Goal: Browse casually

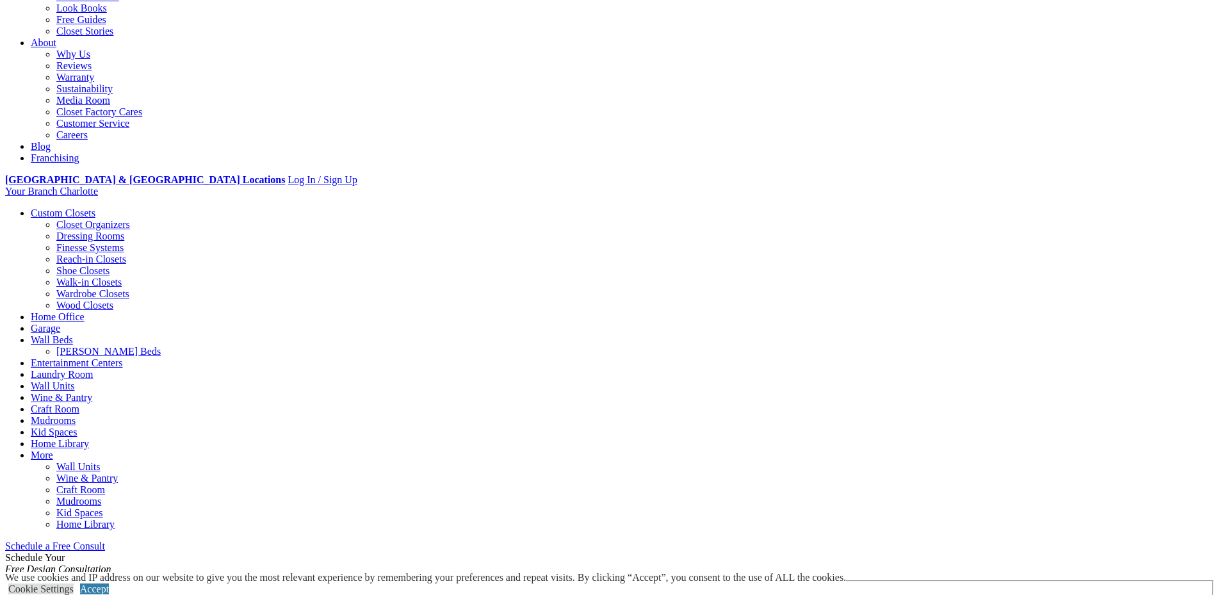
scroll to position [512, 0]
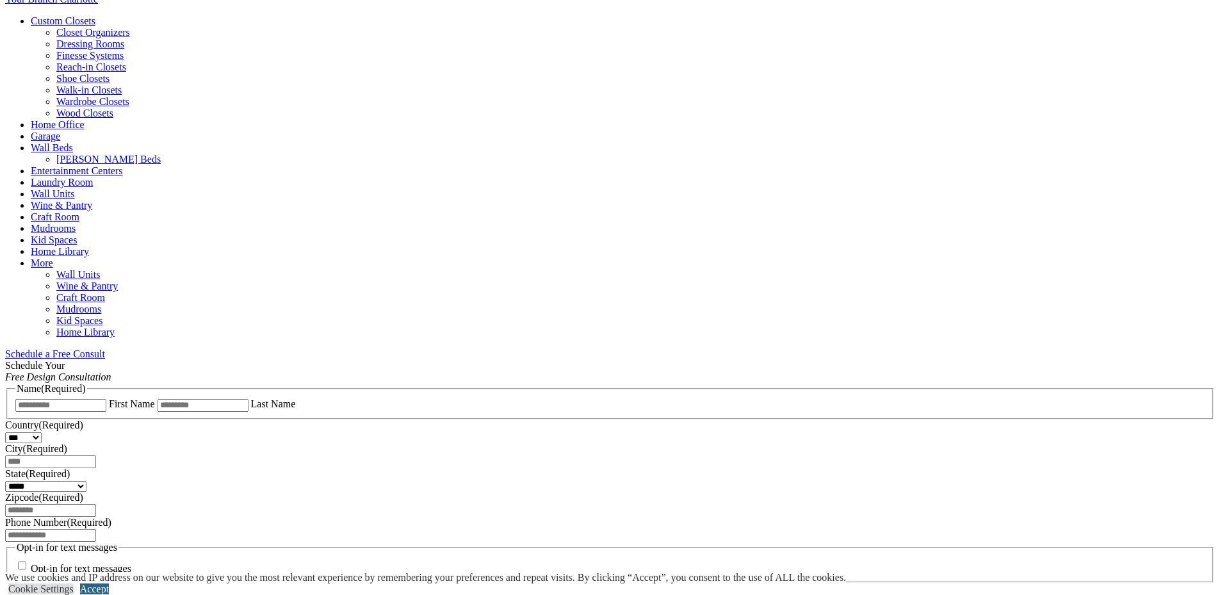
click at [109, 583] on link "Accept" at bounding box center [94, 588] width 29 height 11
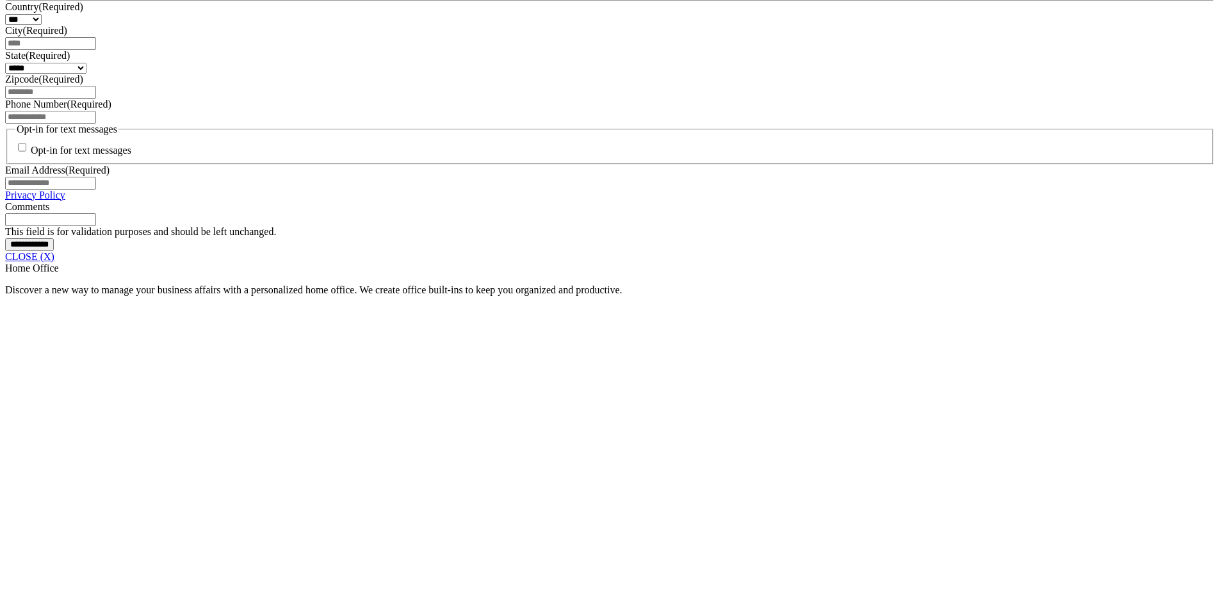
scroll to position [960, 0]
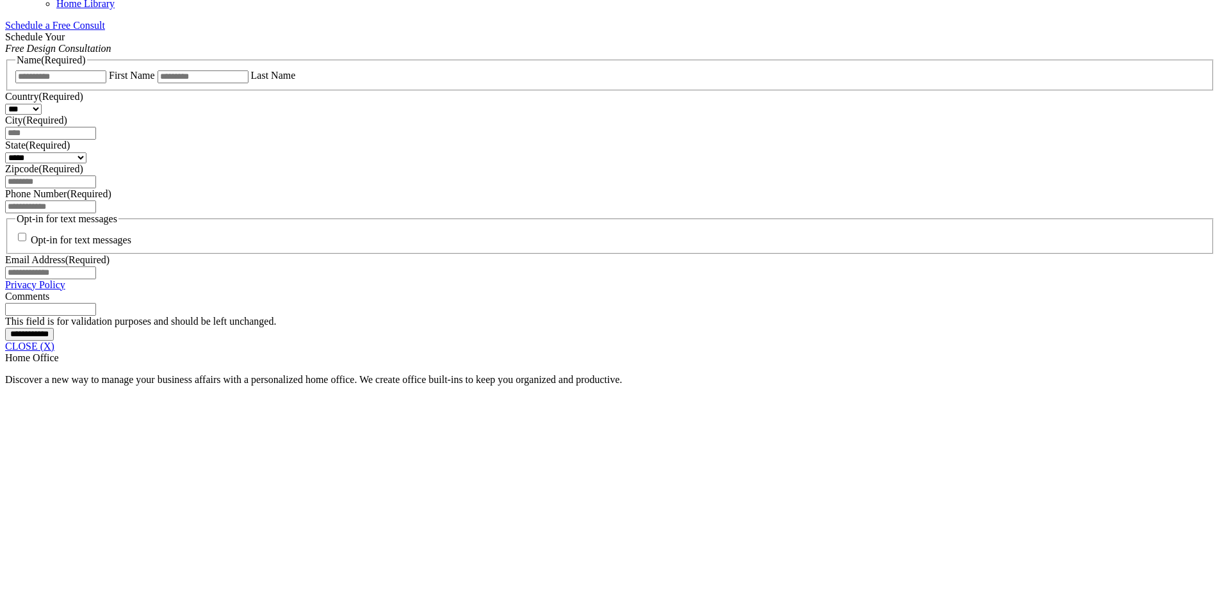
scroll to position [640, 0]
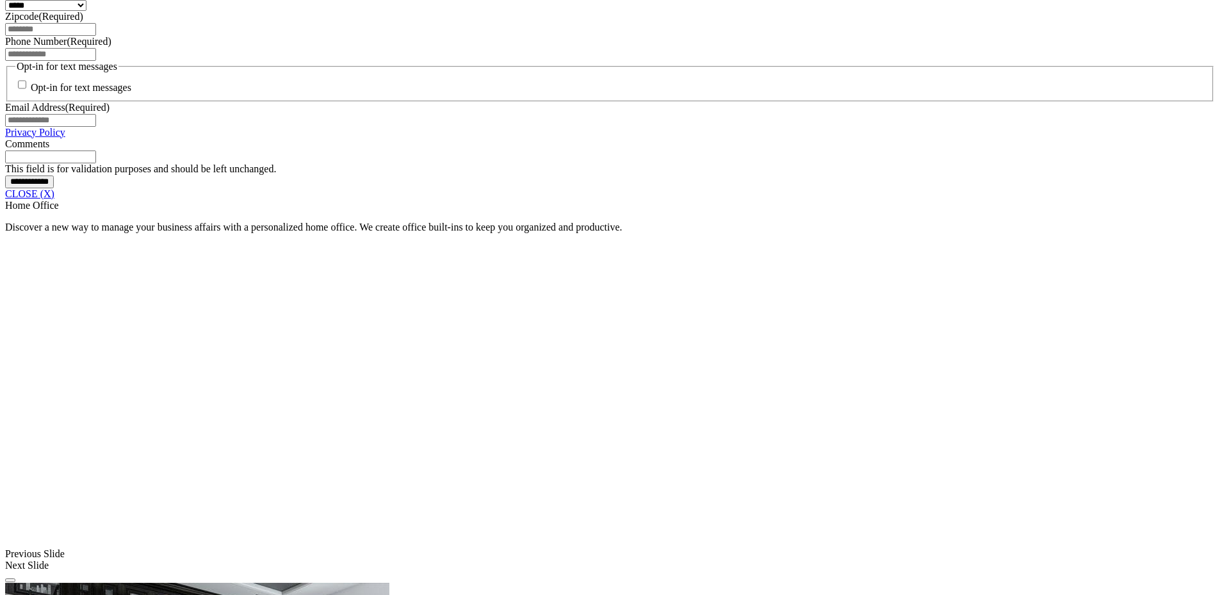
scroll to position [1024, 0]
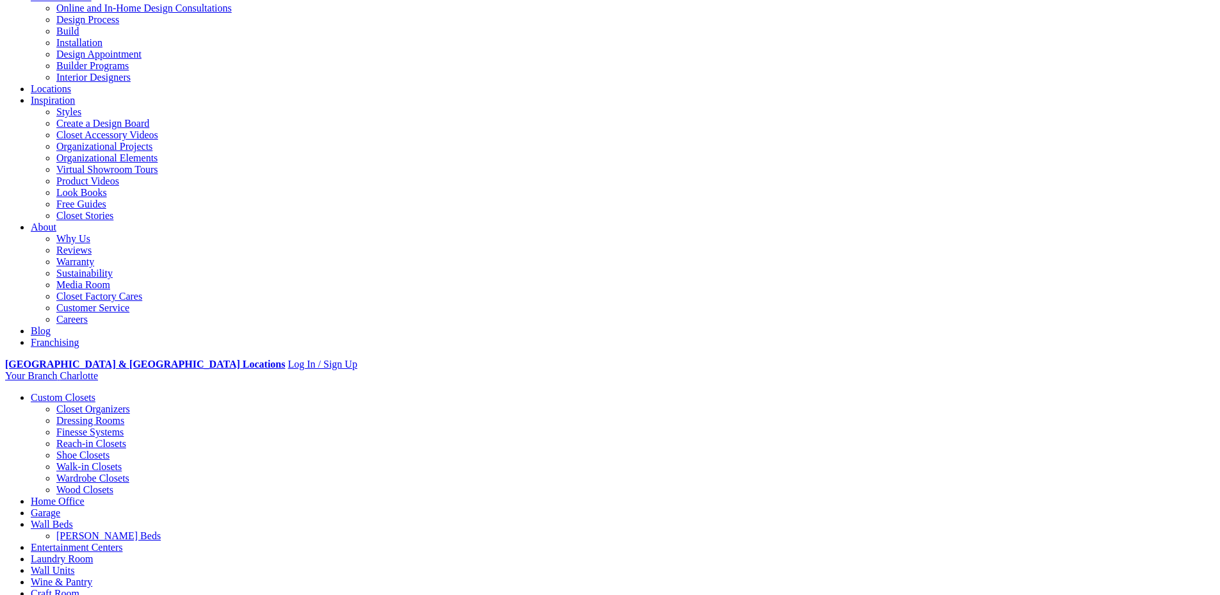
scroll to position [128, 0]
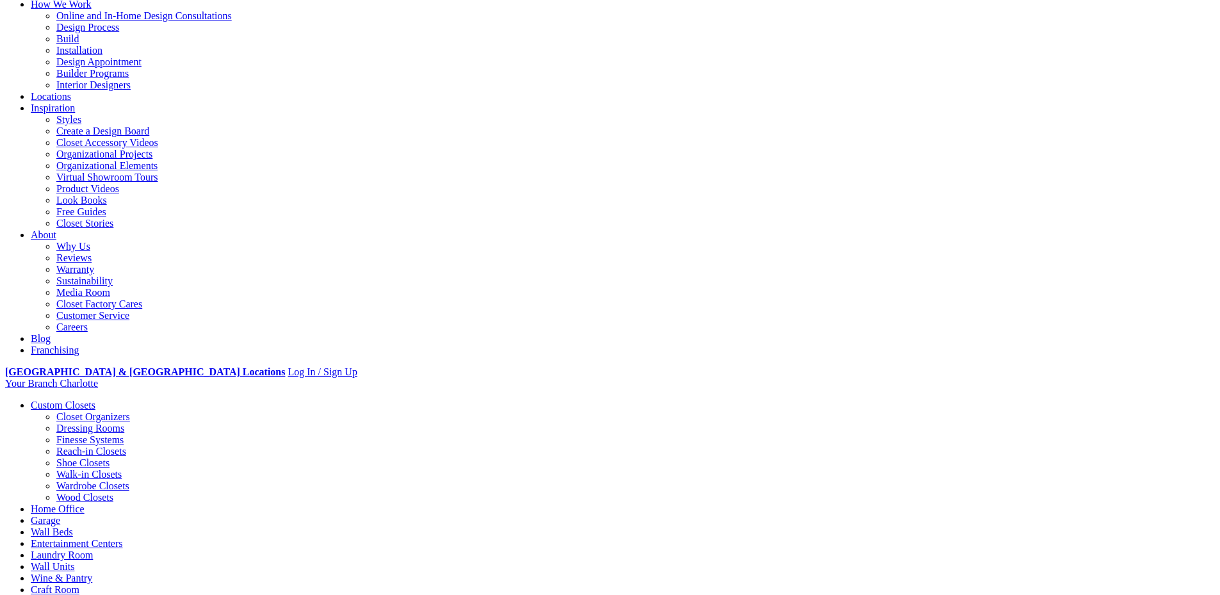
click at [85, 503] on link "Home Office" at bounding box center [58, 508] width 54 height 11
